Goal: Check status

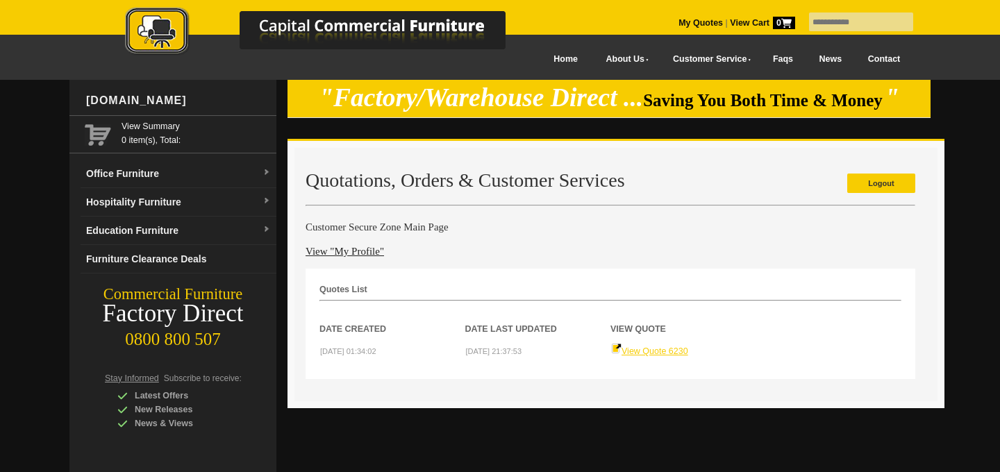
click at [659, 350] on link "View Quote 6230" at bounding box center [649, 351] width 77 height 10
